Goal: Task Accomplishment & Management: Use online tool/utility

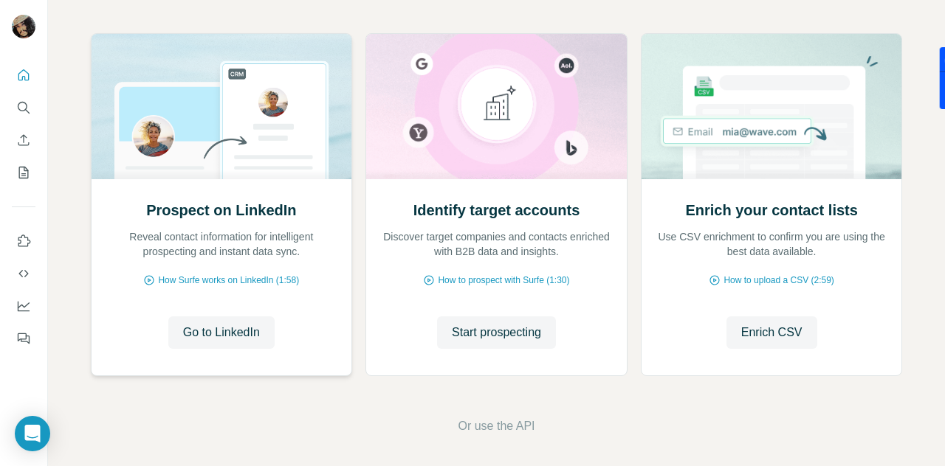
scroll to position [154, 0]
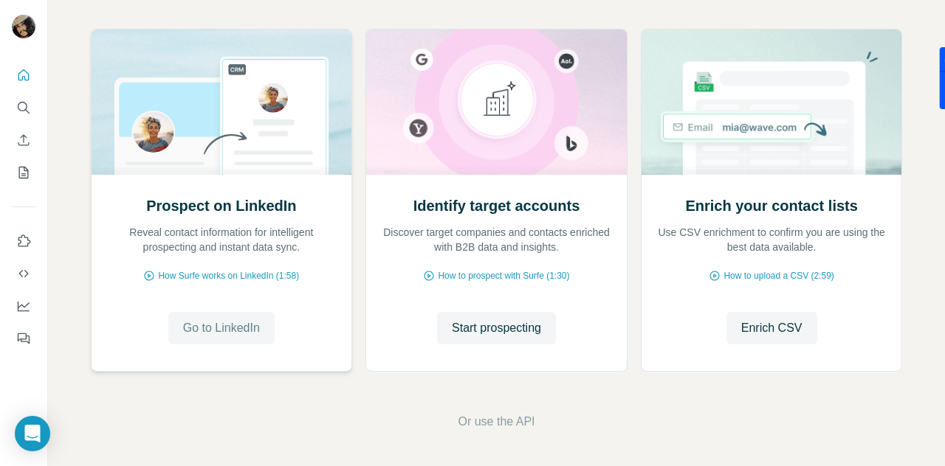
click at [239, 326] on span "Go to LinkedIn" at bounding box center [221, 329] width 77 height 18
click at [87, 299] on div "Prospect on LinkedIn Reveal contact information for intelligent prospecting and…" at bounding box center [496, 229] width 897 height 473
click at [239, 278] on span "How Surfe works on LinkedIn (1:58)" at bounding box center [228, 275] width 141 height 13
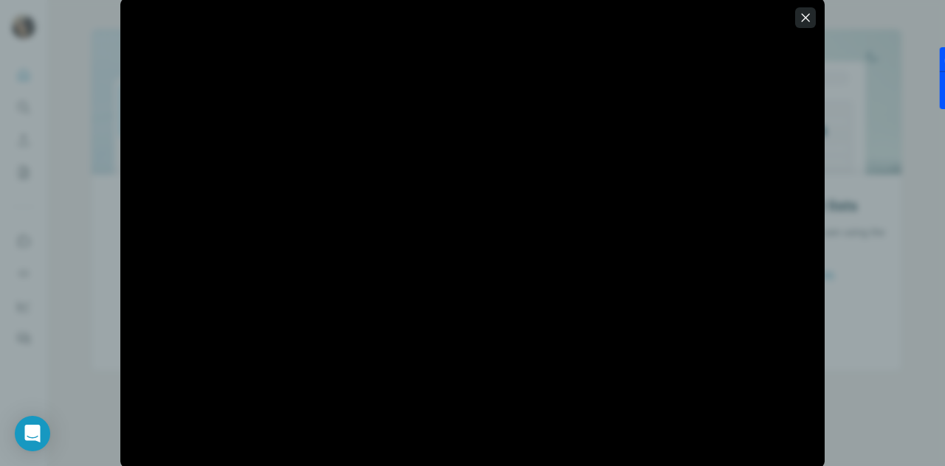
click at [804, 24] on icon "button" at bounding box center [805, 17] width 15 height 15
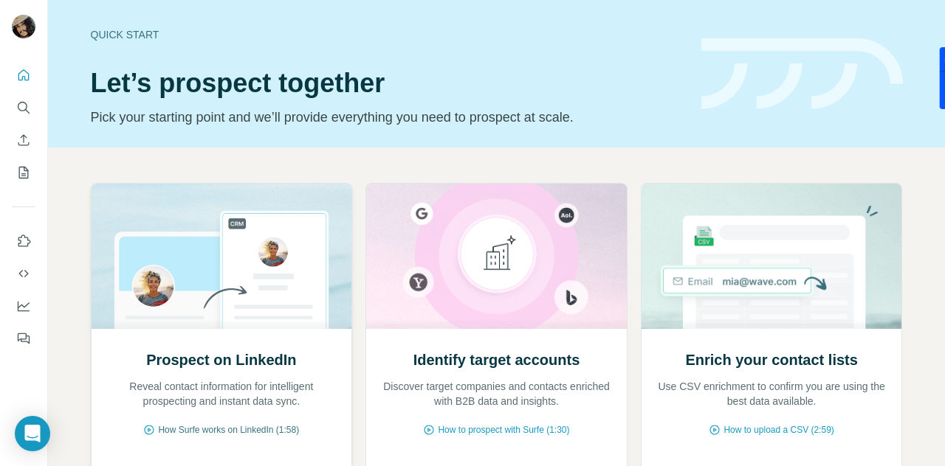
click at [266, 431] on span "How Surfe works on LinkedIn (1:58)" at bounding box center [228, 430] width 141 height 13
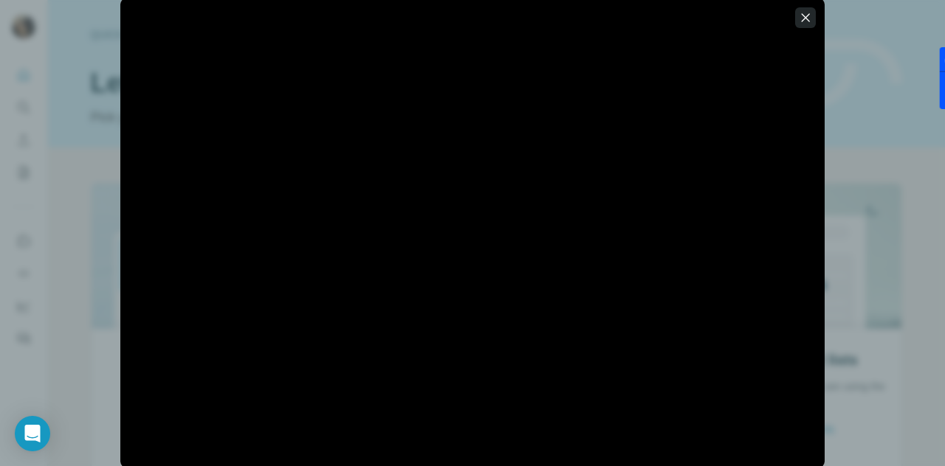
click at [807, 24] on icon "button" at bounding box center [805, 17] width 15 height 15
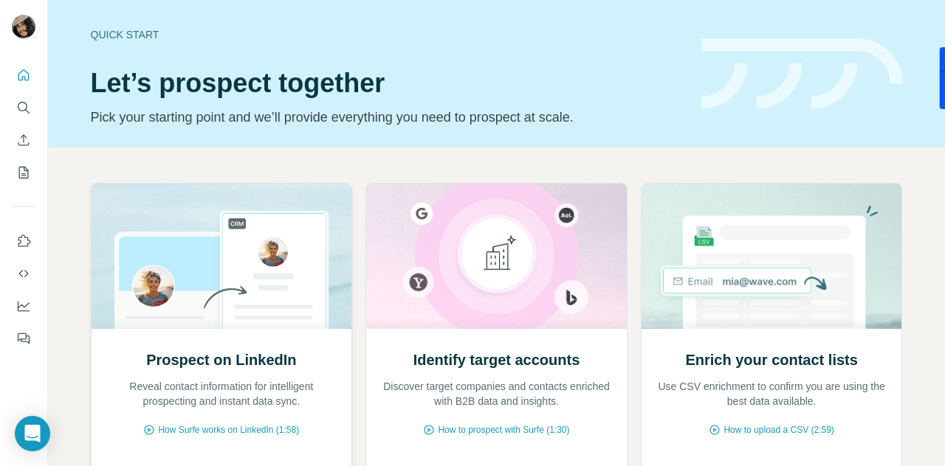
click at [247, 355] on h2 "Prospect on LinkedIn" at bounding box center [221, 360] width 150 height 21
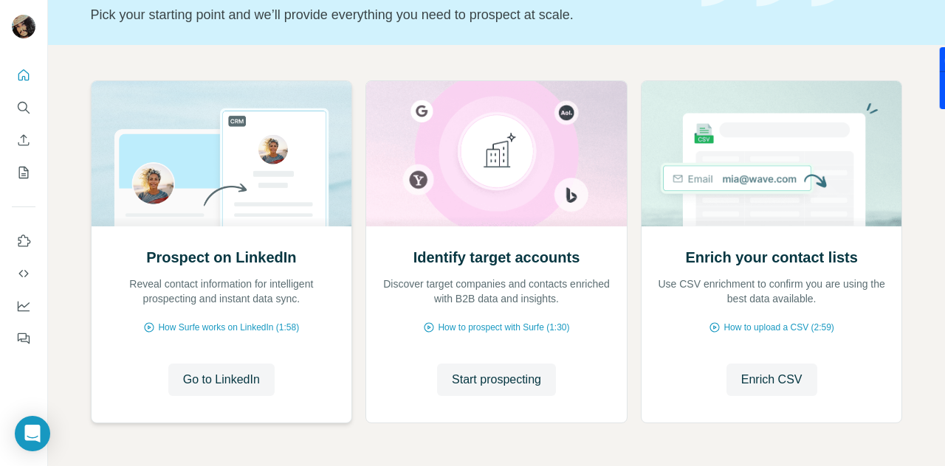
scroll to position [154, 0]
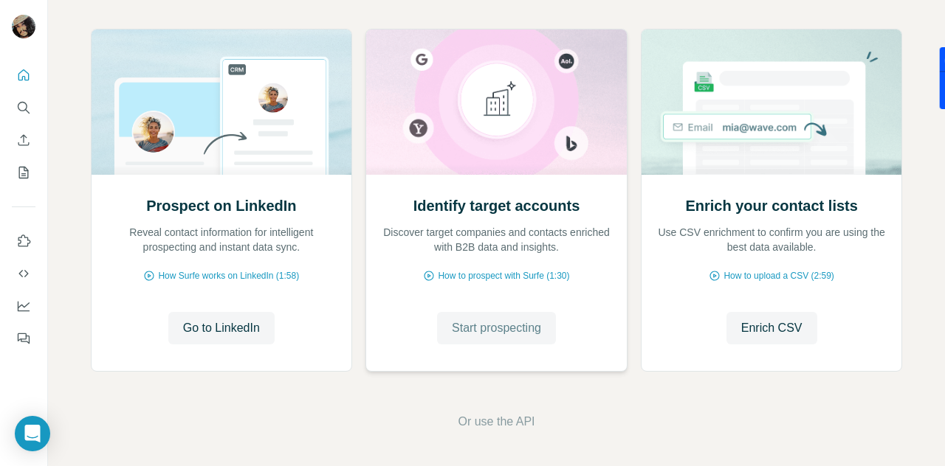
click at [528, 339] on button "Start prospecting" at bounding box center [496, 328] width 119 height 32
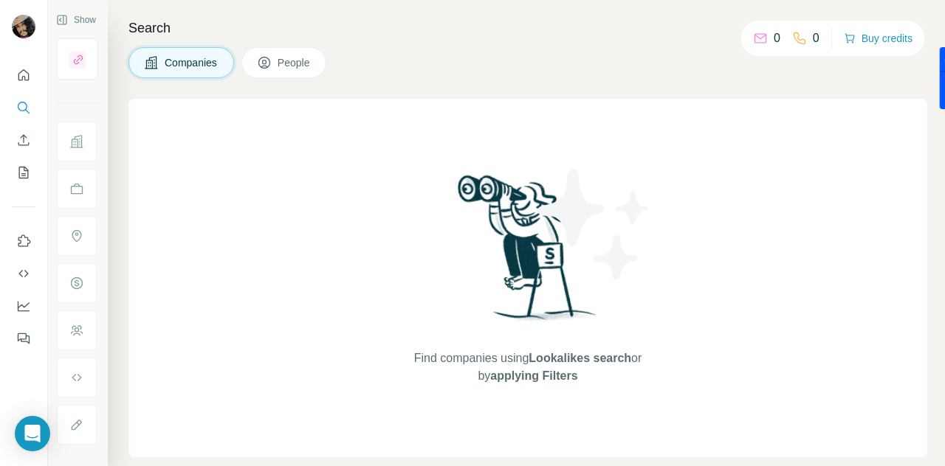
click at [527, 328] on img at bounding box center [528, 253] width 154 height 165
click at [289, 76] on button "People" at bounding box center [284, 62] width 86 height 31
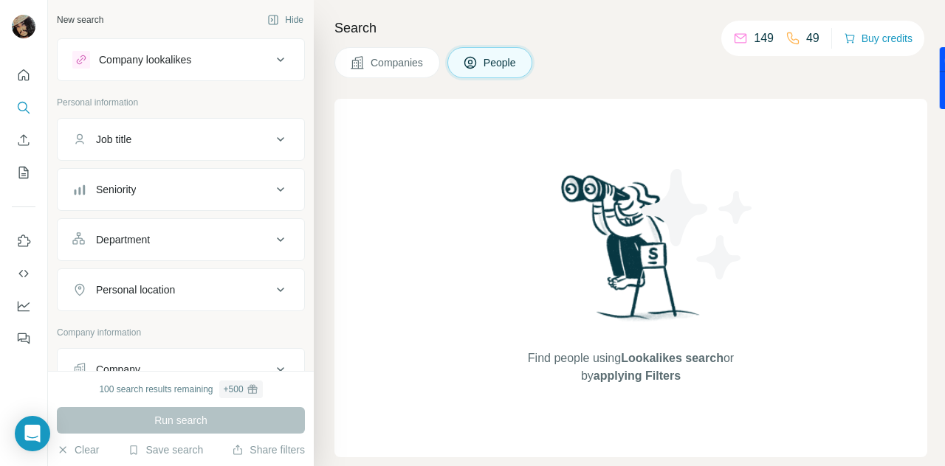
click at [226, 44] on button "Company lookalikes" at bounding box center [181, 59] width 247 height 35
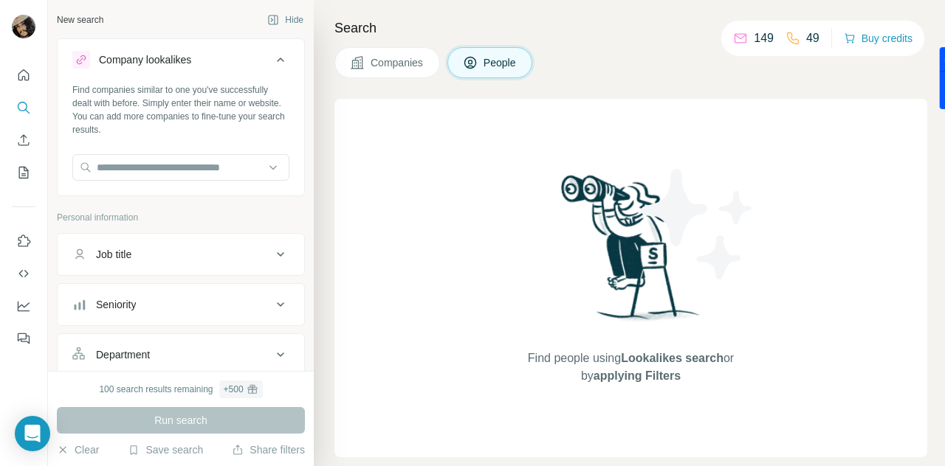
click at [226, 44] on button "Company lookalikes" at bounding box center [181, 62] width 247 height 41
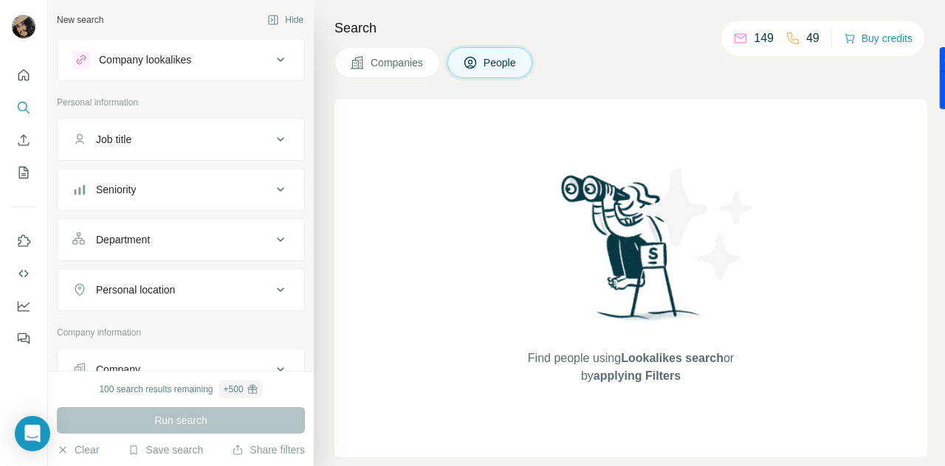
click at [226, 44] on button "Company lookalikes" at bounding box center [181, 59] width 247 height 35
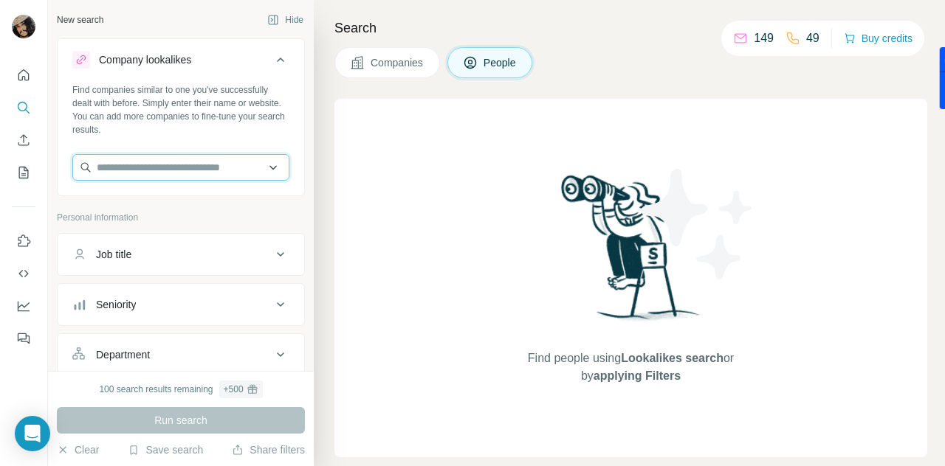
click at [196, 165] on input "text" at bounding box center [180, 167] width 217 height 27
type input "*"
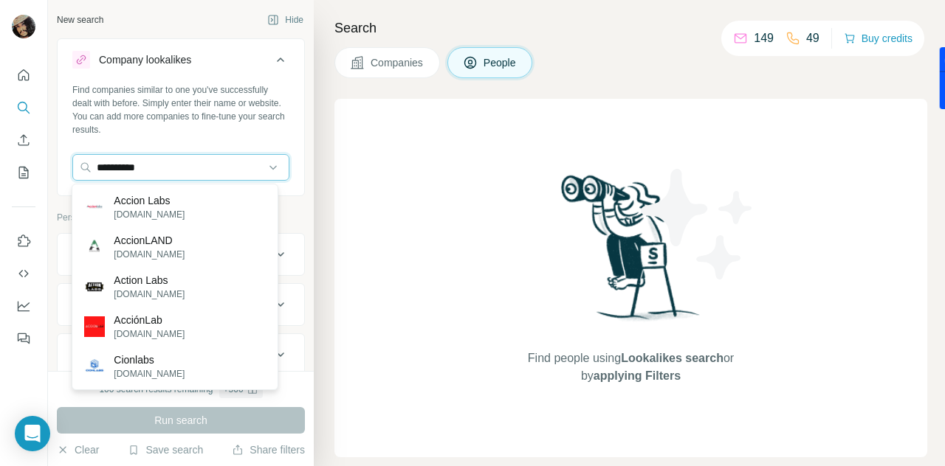
type input "**********"
click at [179, 206] on div "Accion Labs [DOMAIN_NAME]" at bounding box center [174, 207] width 199 height 40
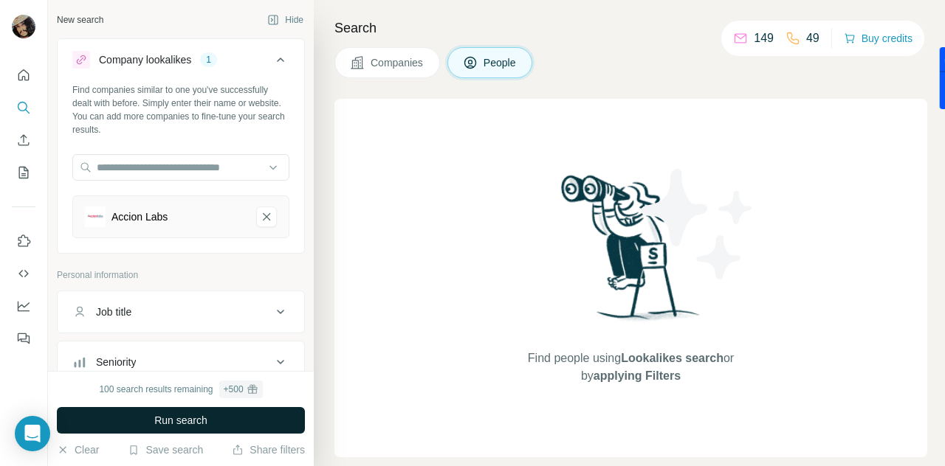
click at [182, 416] on span "Run search" at bounding box center [180, 420] width 53 height 15
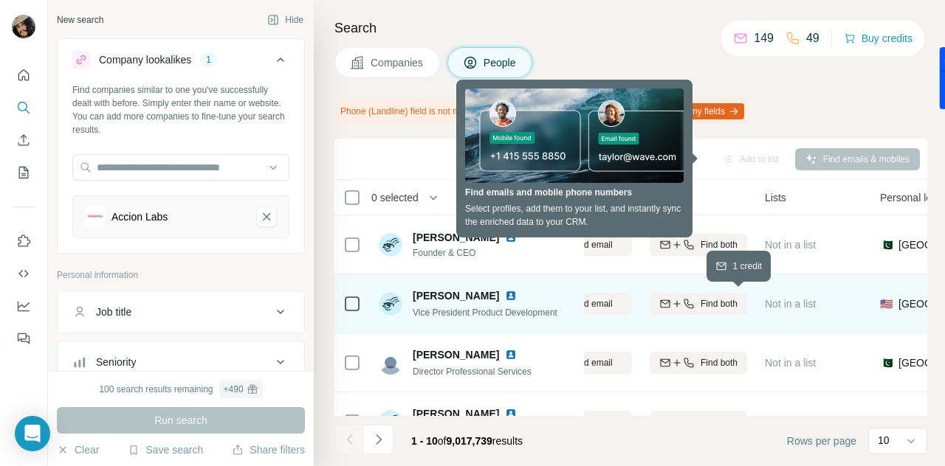
scroll to position [0, 224]
